Goal: Transaction & Acquisition: Purchase product/service

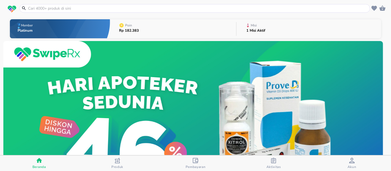
click at [288, 8] on input "text" at bounding box center [197, 8] width 341 height 6
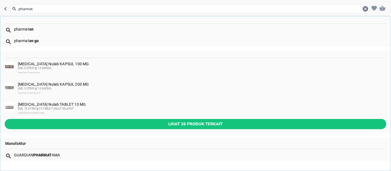
type input "pharmat"
click at [37, 41] on b "on go" at bounding box center [34, 40] width 10 height 4
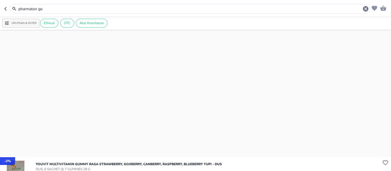
scroll to position [1709, 0]
